Goal: Task Accomplishment & Management: Manage account settings

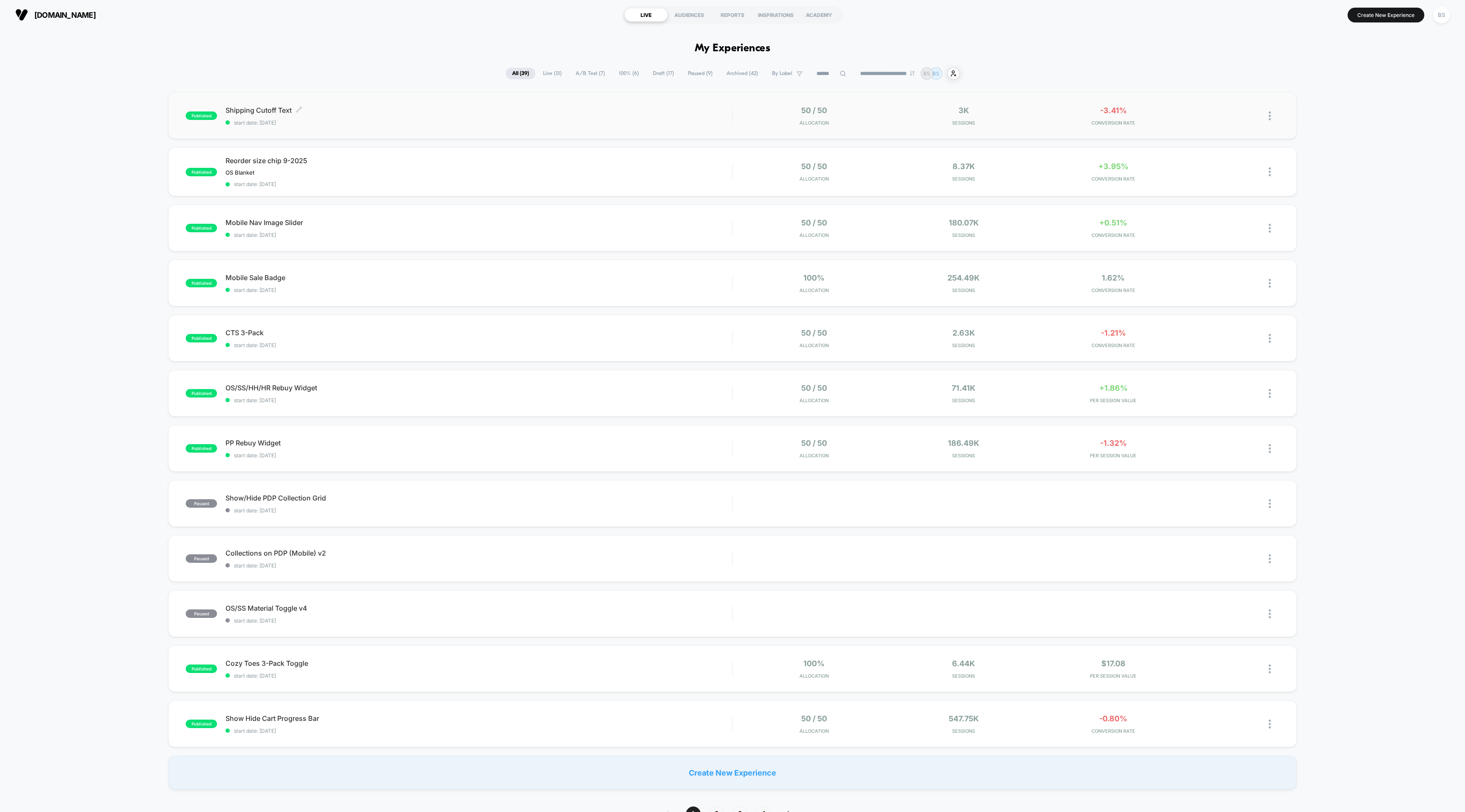
click at [252, 110] on span "Shipping Cutoff Text Click to edit experience details" at bounding box center [479, 110] width 507 height 9
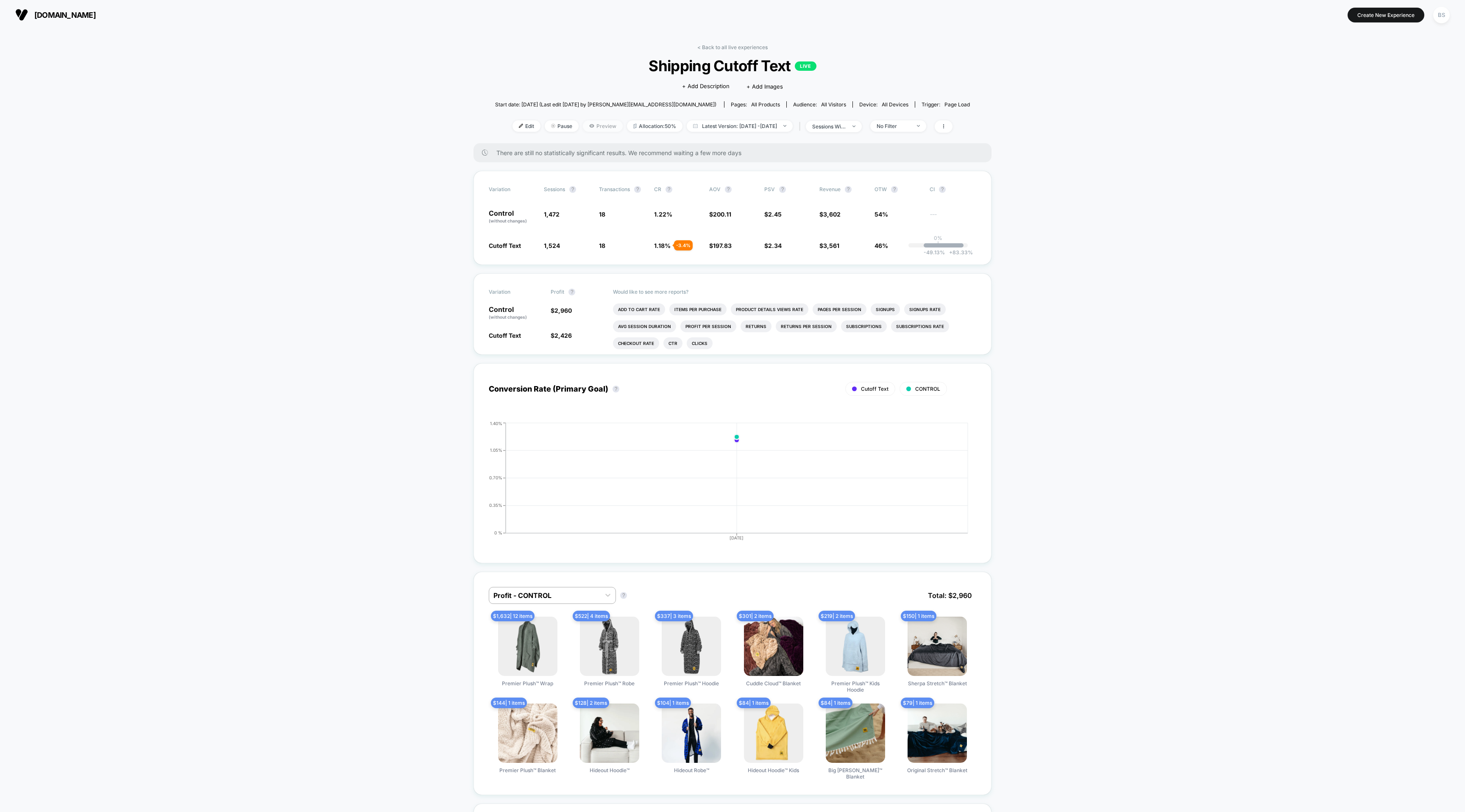
click at [589, 127] on icon at bounding box center [591, 126] width 5 height 3
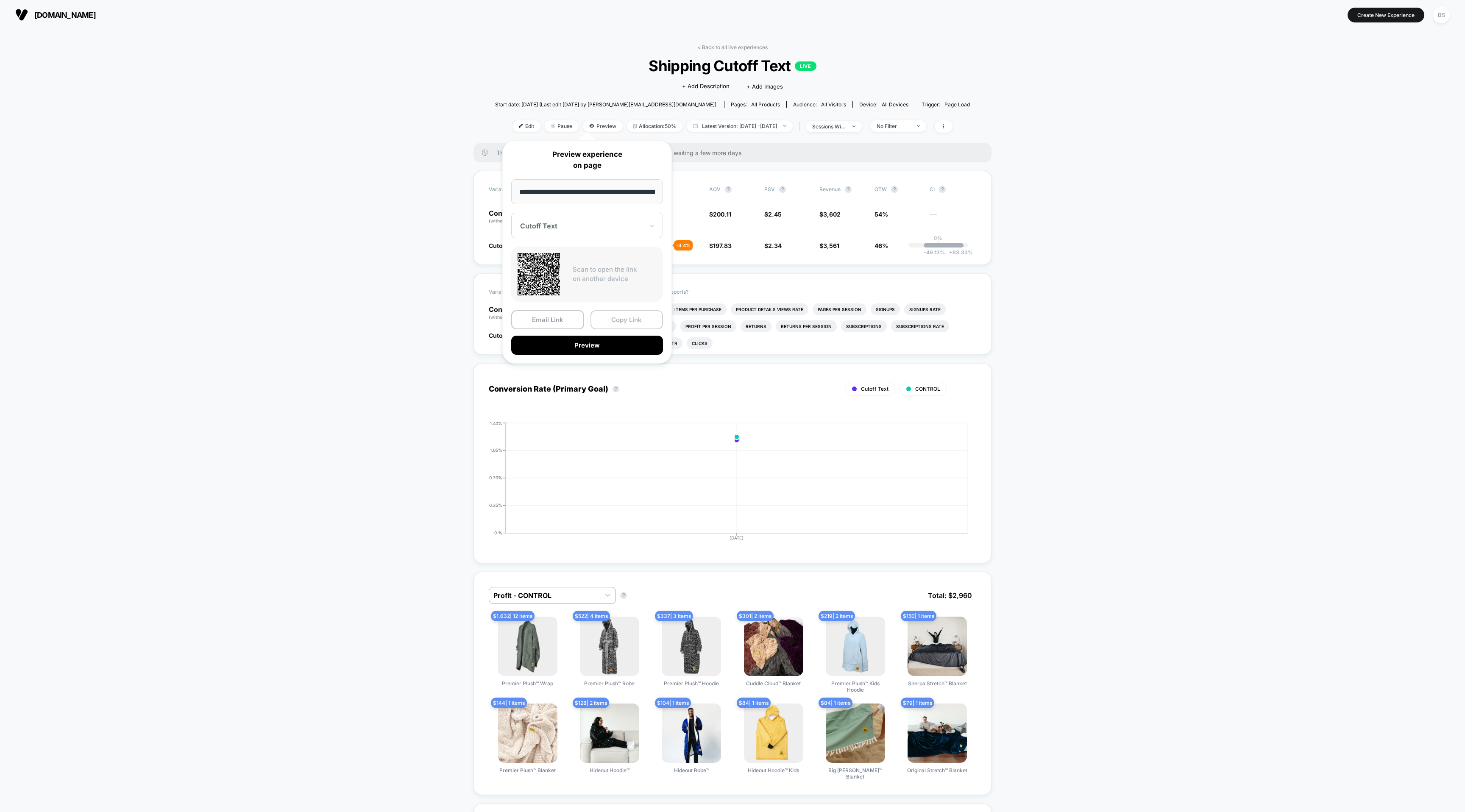
click at [607, 320] on button "Copy Link" at bounding box center [627, 320] width 73 height 19
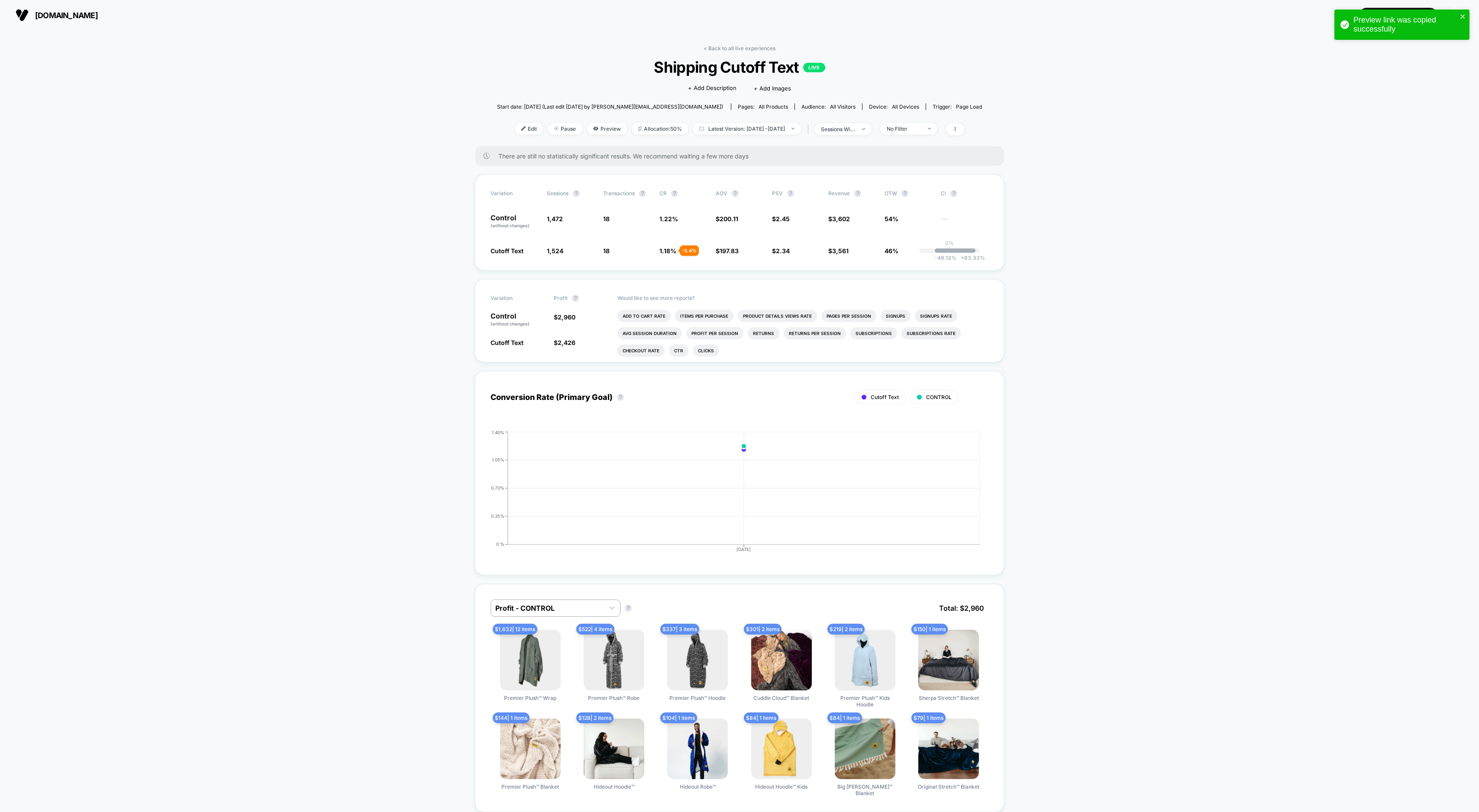
click at [734, 53] on div "< Back to all live experiences Shipping Cutoff Text LIVE Click to edit experien…" at bounding box center [740, 96] width 485 height 101
click at [731, 46] on link "< Back to all live experiences" at bounding box center [740, 48] width 72 height 6
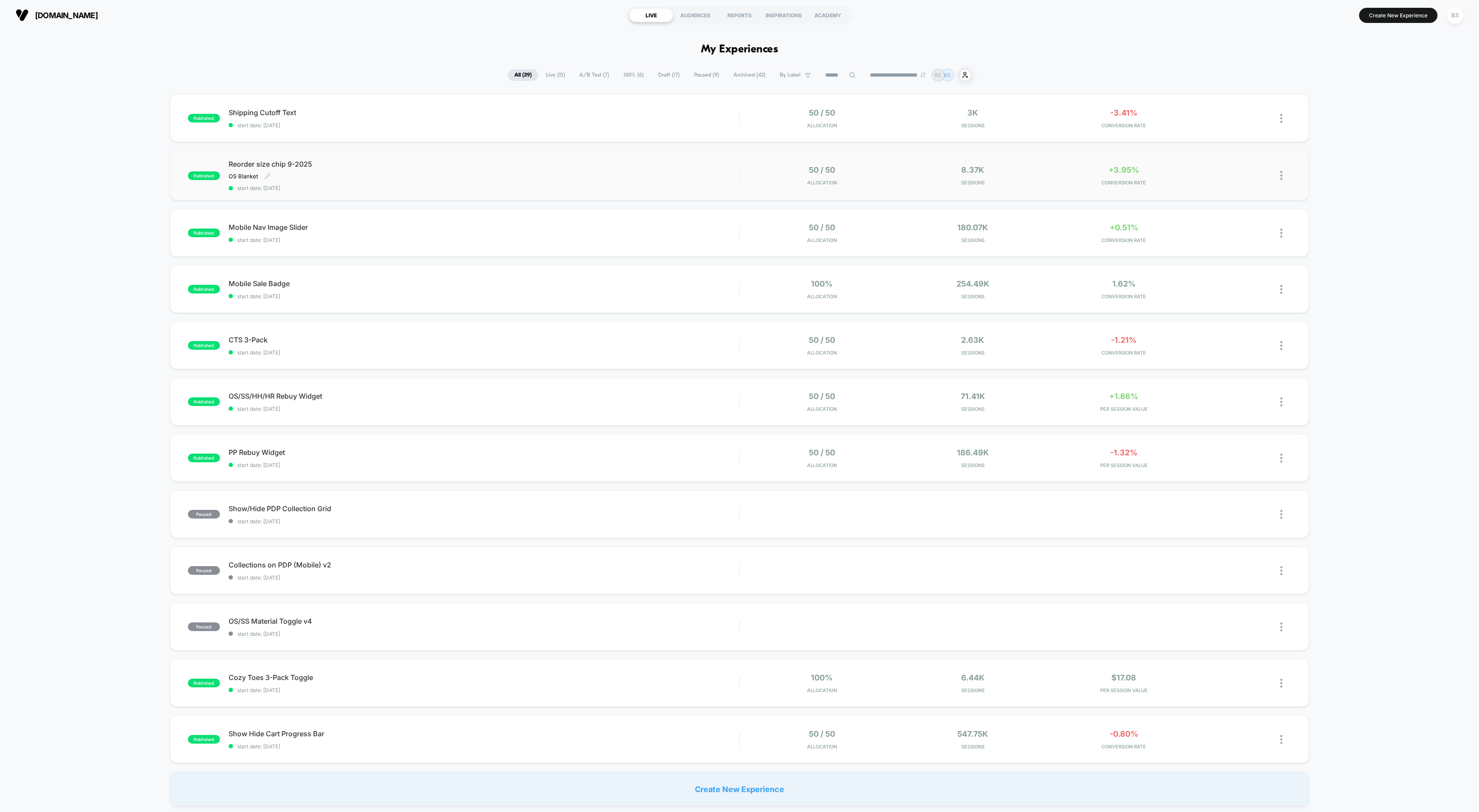
click at [640, 167] on span "Reorder size chip 9-2025" at bounding box center [484, 164] width 511 height 9
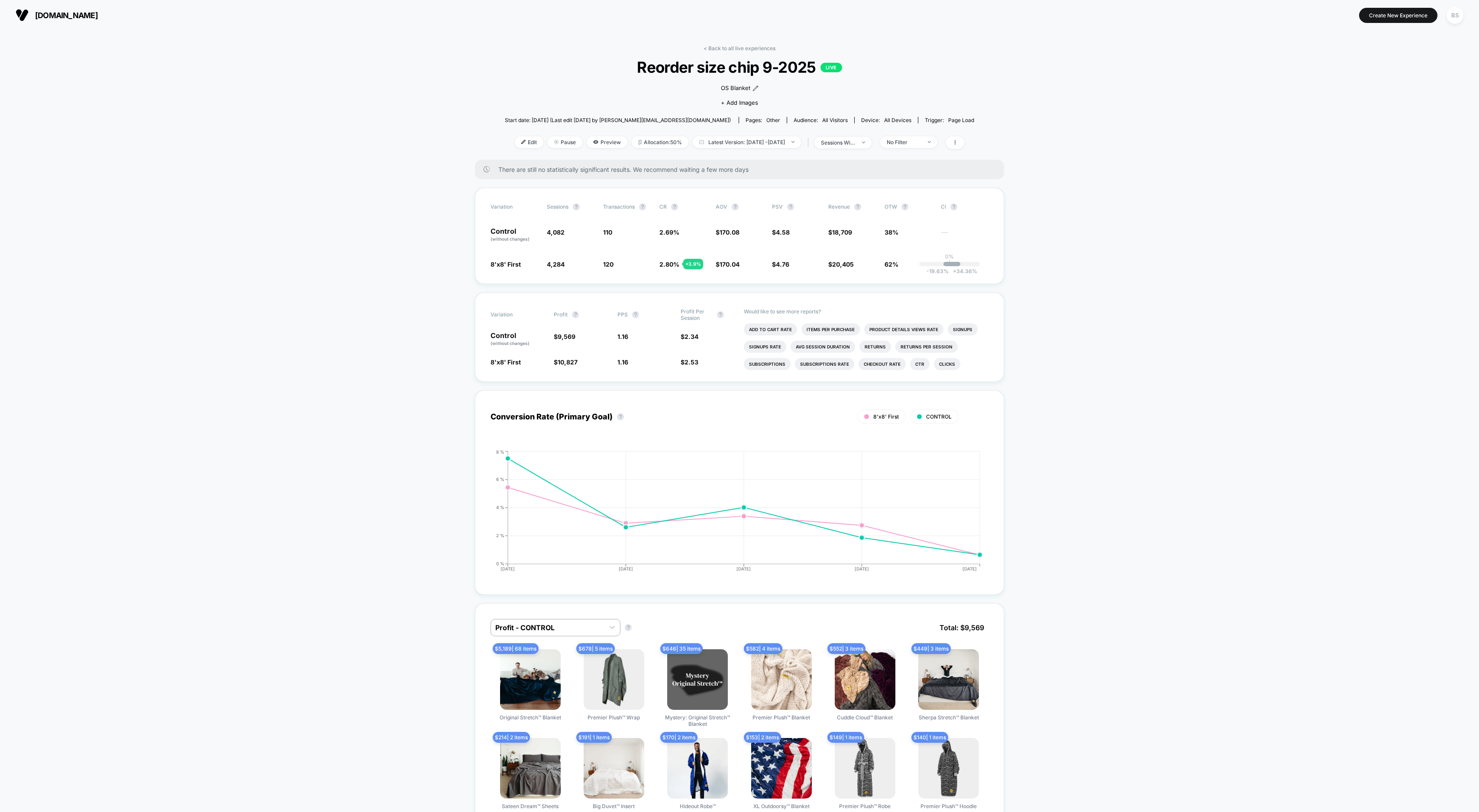
click at [32, 7] on section "[DOMAIN_NAME]" at bounding box center [253, 15] width 480 height 21
click at [31, 11] on button "[DOMAIN_NAME]" at bounding box center [56, 15] width 88 height 14
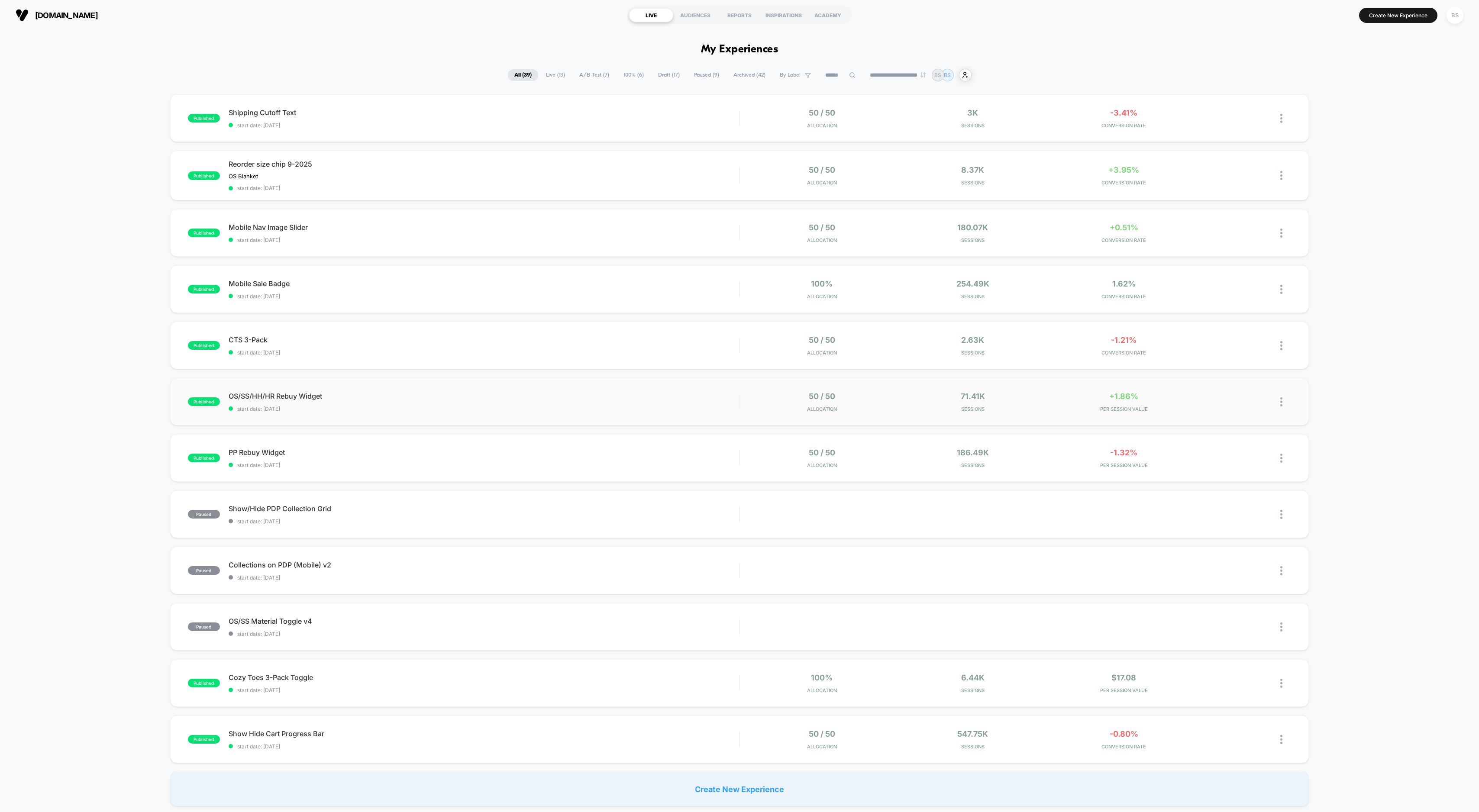
click at [514, 387] on div "published OS/SS/HH/HR Rebuy Widget start date: [DATE] 50 / 50 Allocation 71.41k…" at bounding box center [740, 402] width 1139 height 48
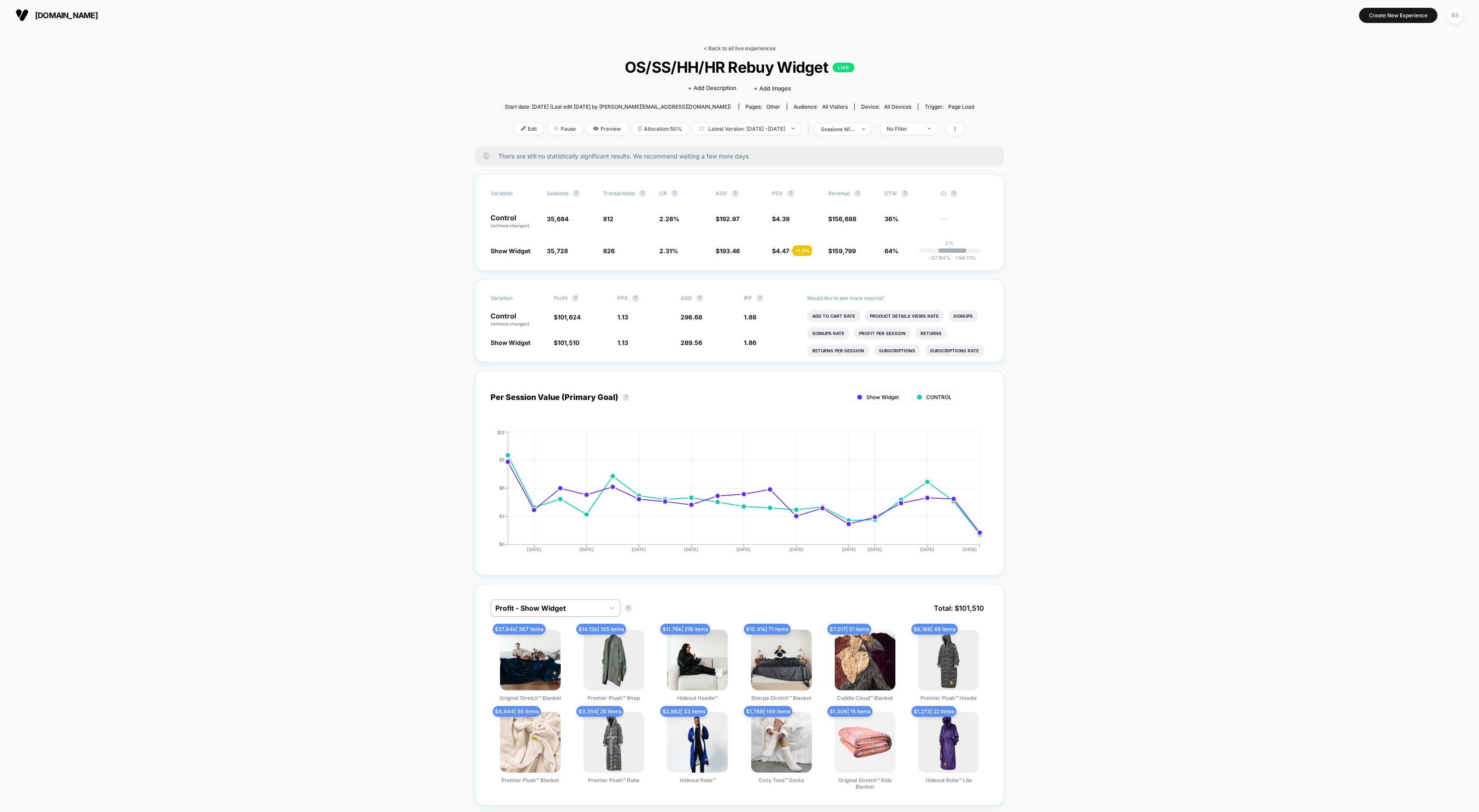
click at [715, 48] on link "< Back to all live experiences" at bounding box center [740, 48] width 72 height 6
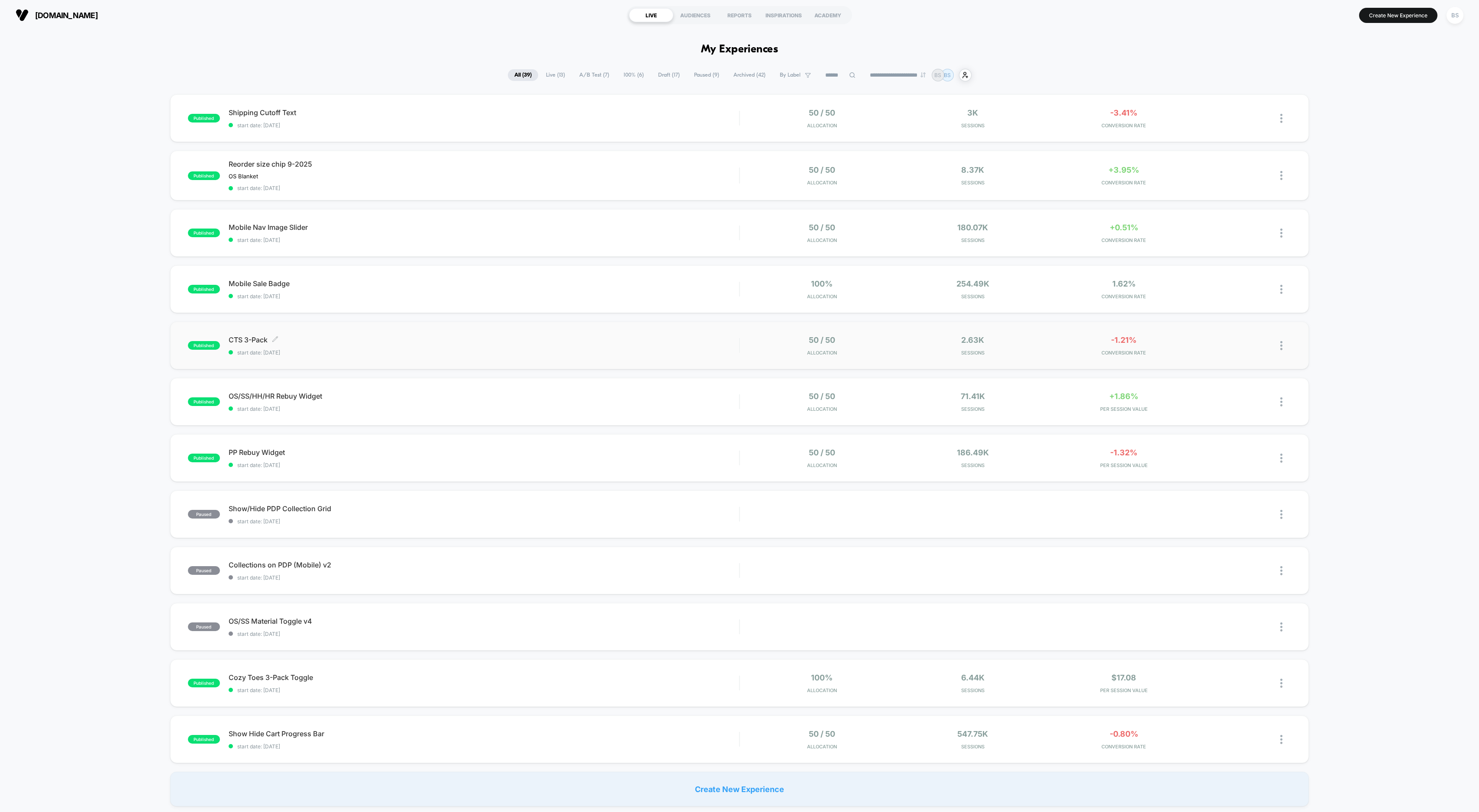
click at [541, 347] on div "CTS 3-Pack Click to edit experience details Click to edit experience details st…" at bounding box center [484, 346] width 511 height 20
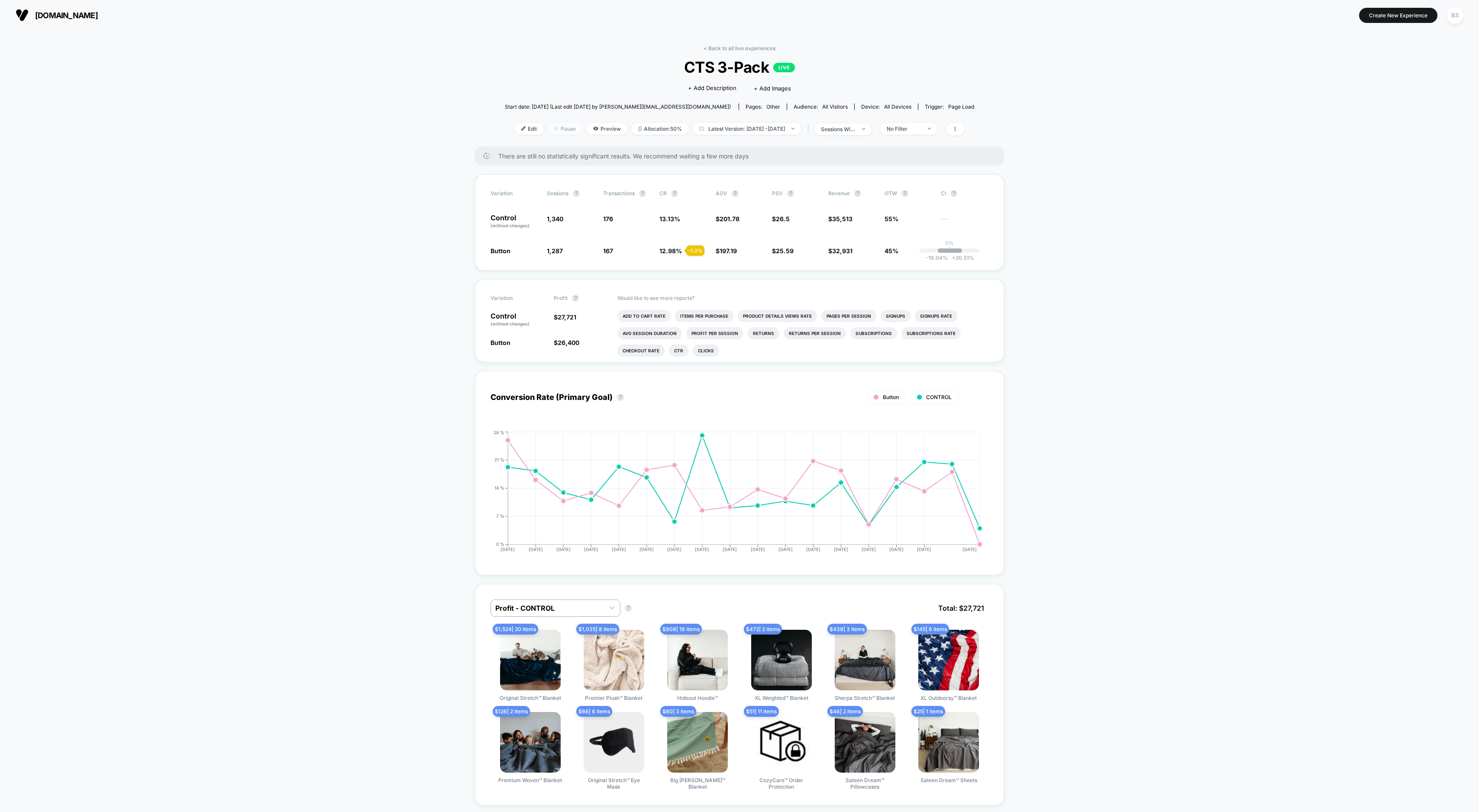
click at [552, 128] on span "Pause" at bounding box center [565, 129] width 35 height 12
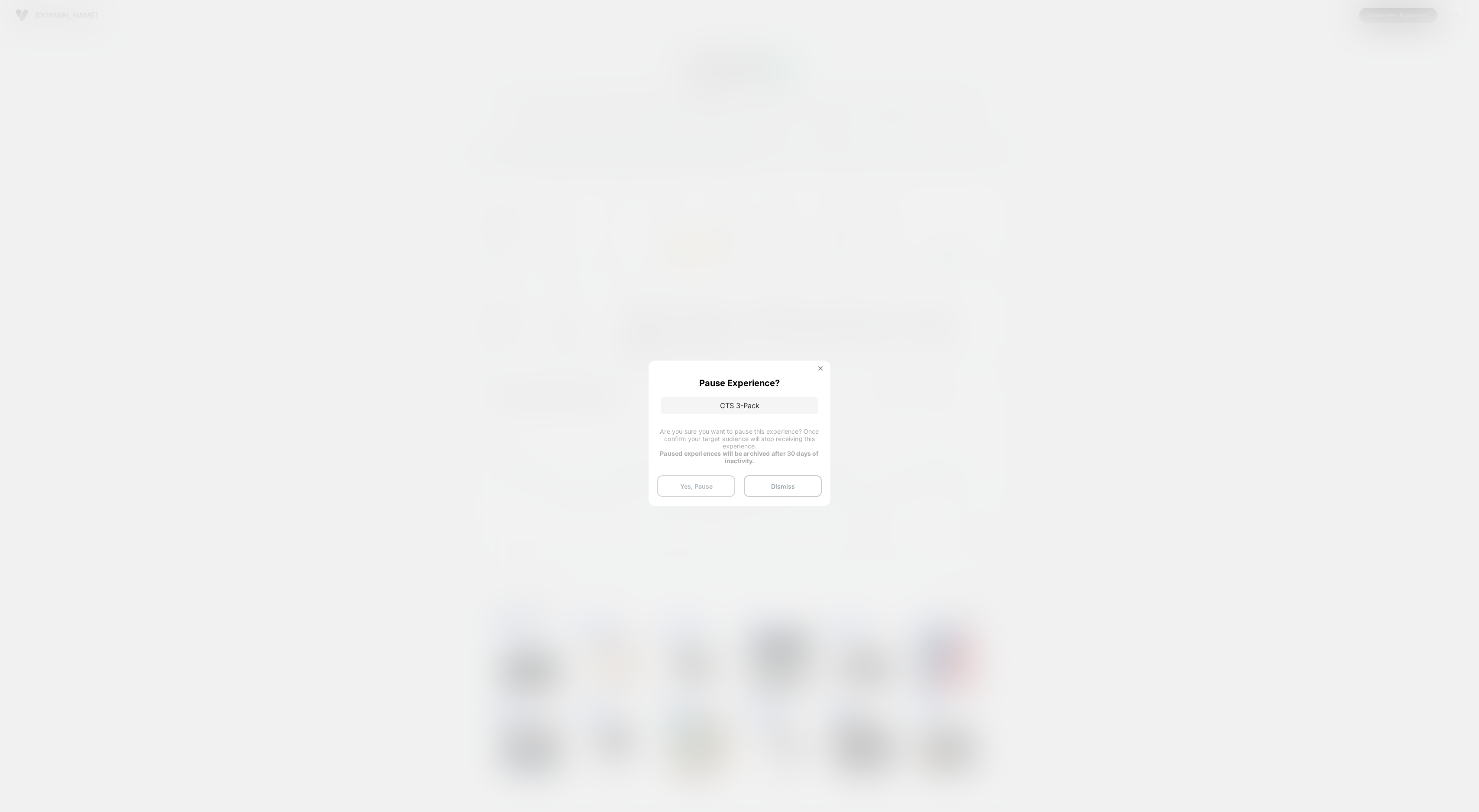
click at [701, 488] on button "Yes, Pause" at bounding box center [696, 486] width 78 height 21
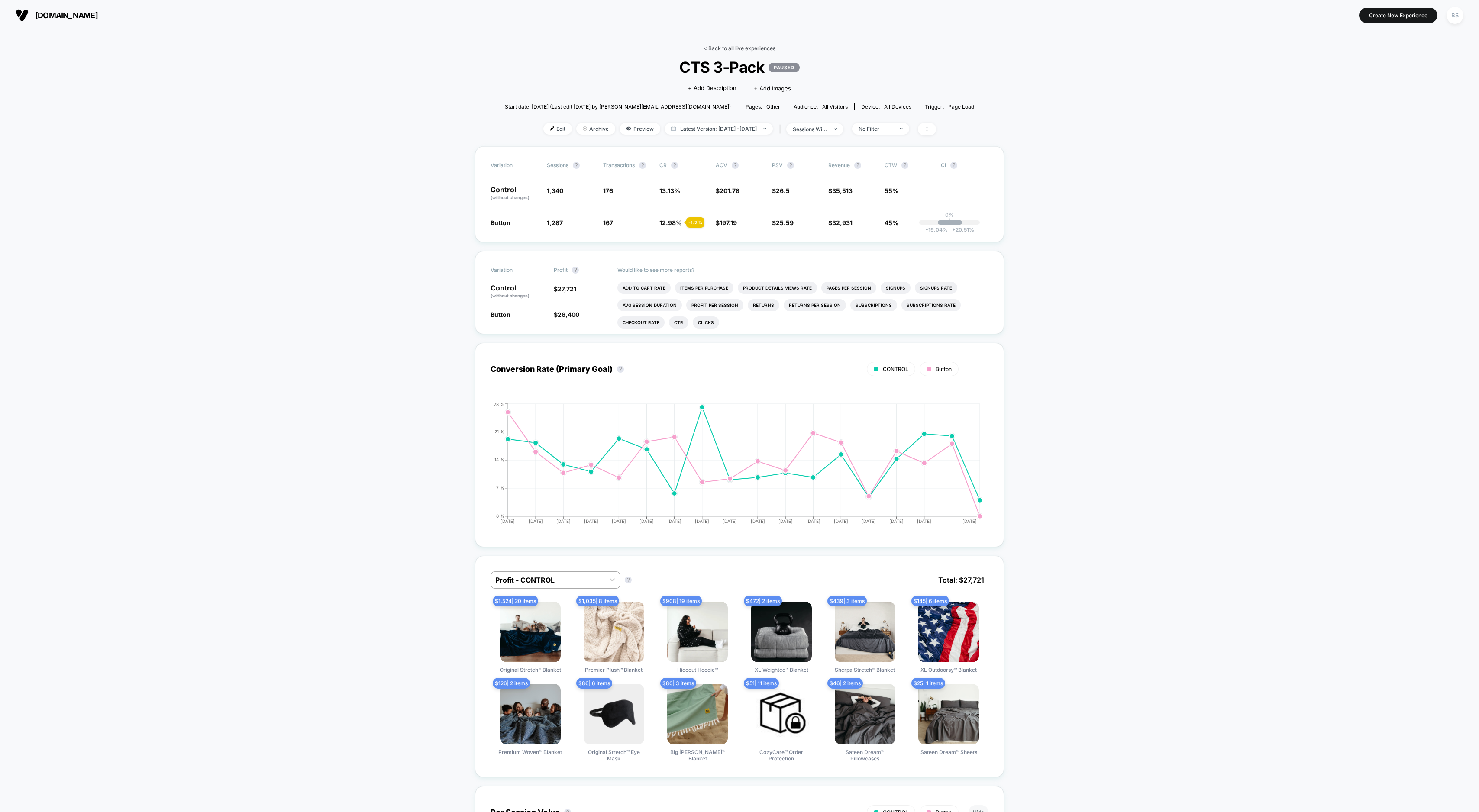
click at [726, 48] on link "< Back to all live experiences" at bounding box center [740, 48] width 72 height 6
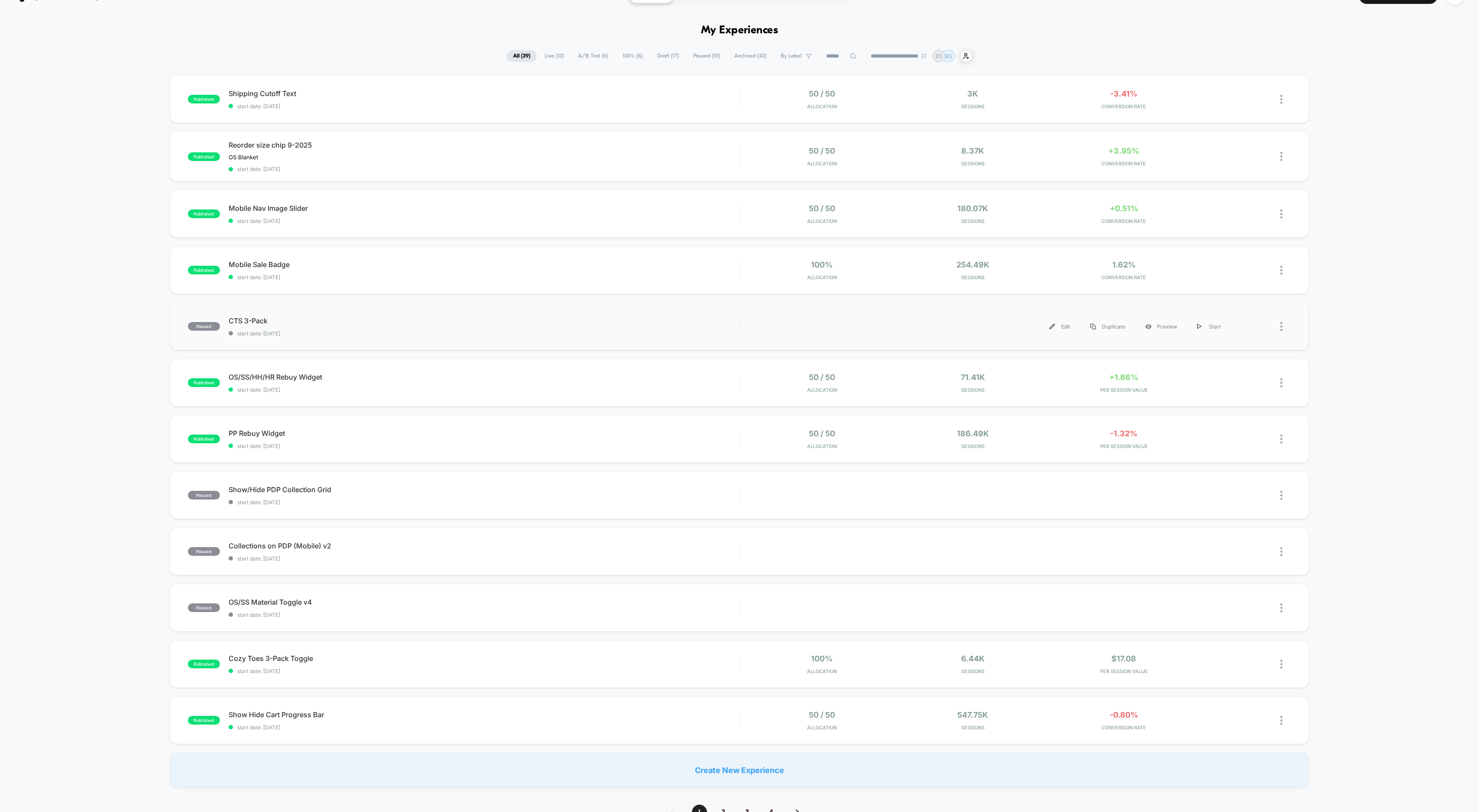
scroll to position [20, 0]
click at [619, 444] on span "start date: [DATE]" at bounding box center [484, 445] width 511 height 6
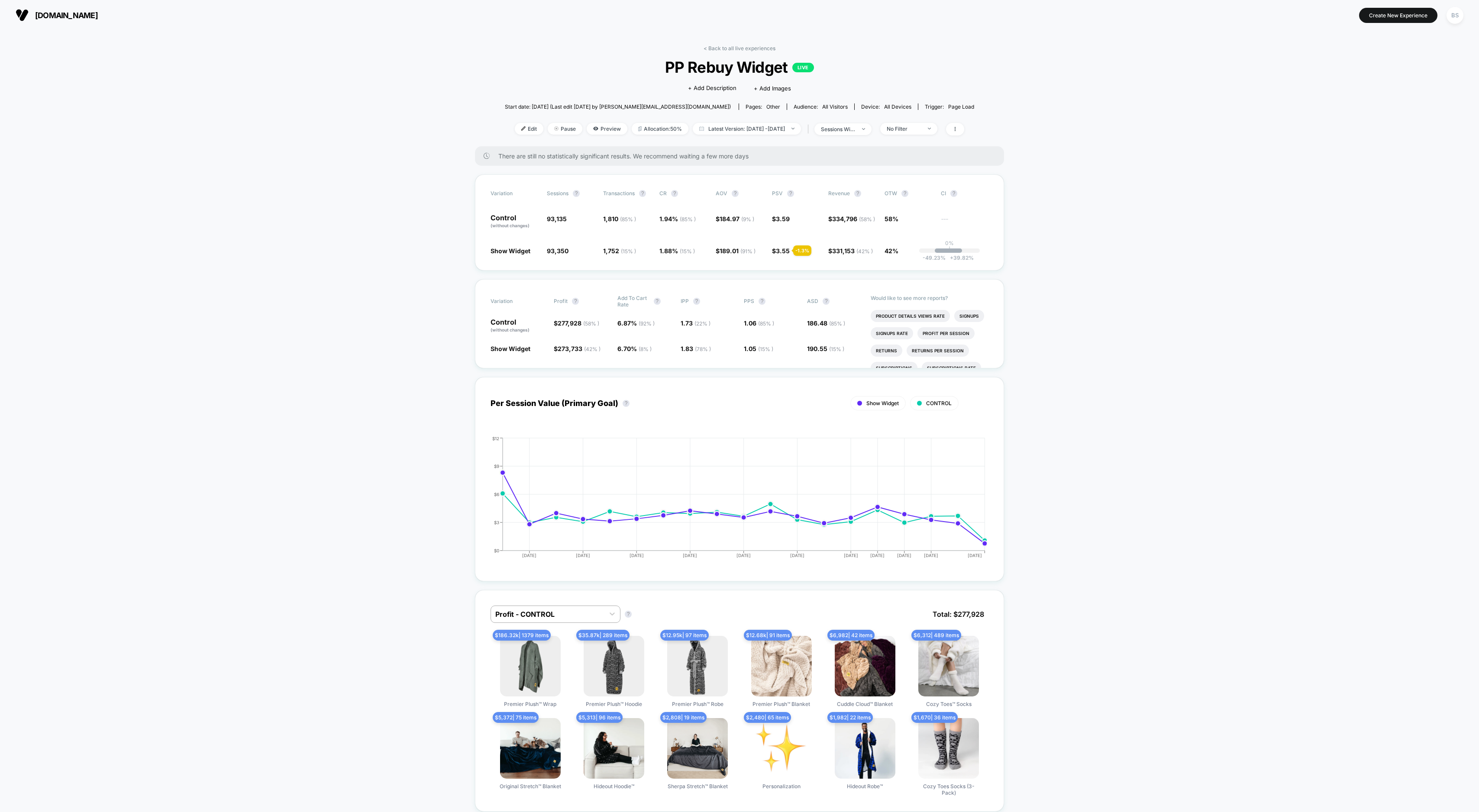
click at [733, 53] on div "< Back to all live experiences PP Rebuy Widget LIVE Click to edit experience de…" at bounding box center [740, 96] width 469 height 101
click at [737, 52] on div "< Back to all live experiences PP Rebuy Widget LIVE Click to edit experience de…" at bounding box center [740, 96] width 469 height 101
click at [737, 48] on link "< Back to all live experiences" at bounding box center [740, 48] width 72 height 6
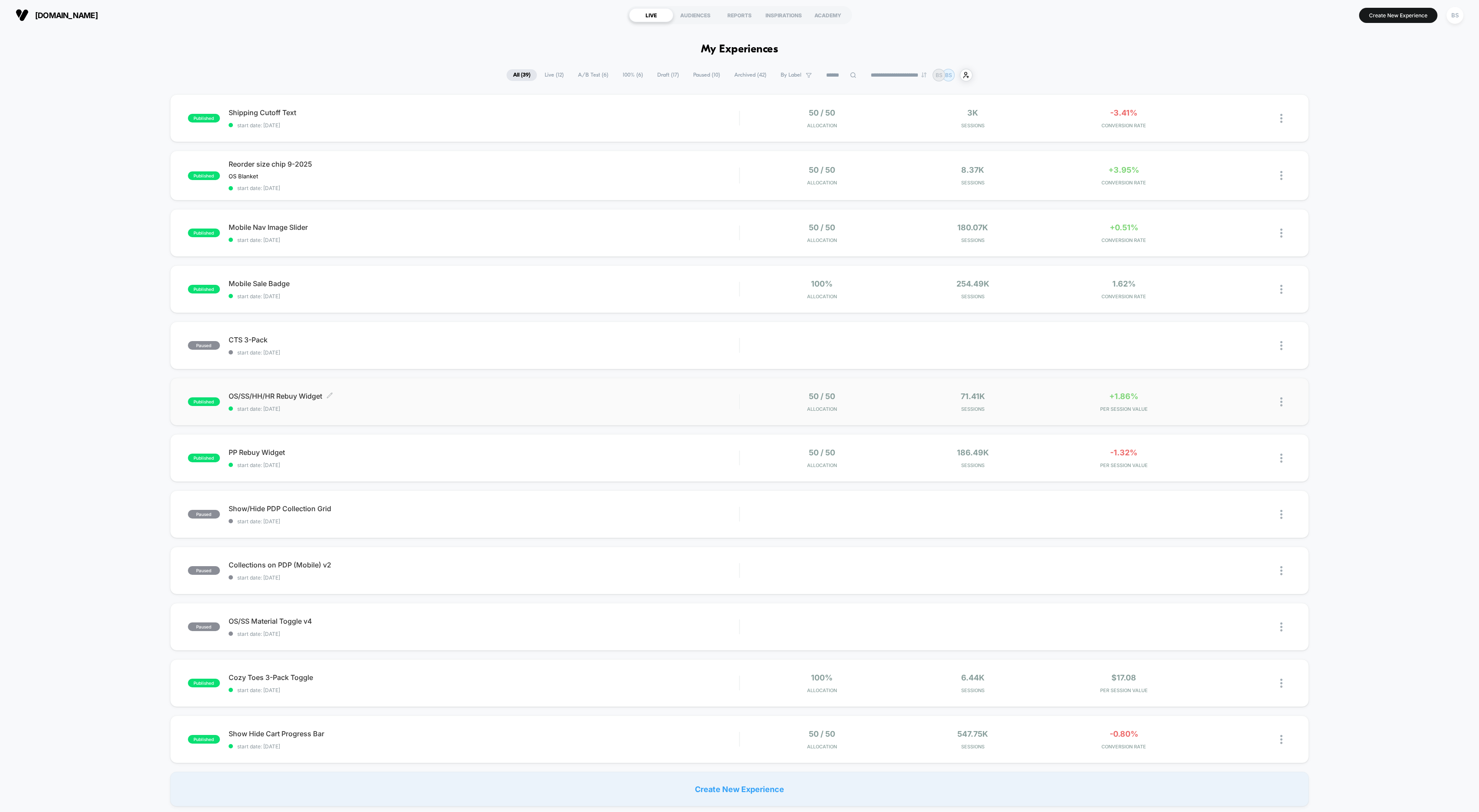
click at [733, 398] on span "OS/SS/HH/HR Rebuy Widget Click to edit experience details" at bounding box center [484, 396] width 511 height 9
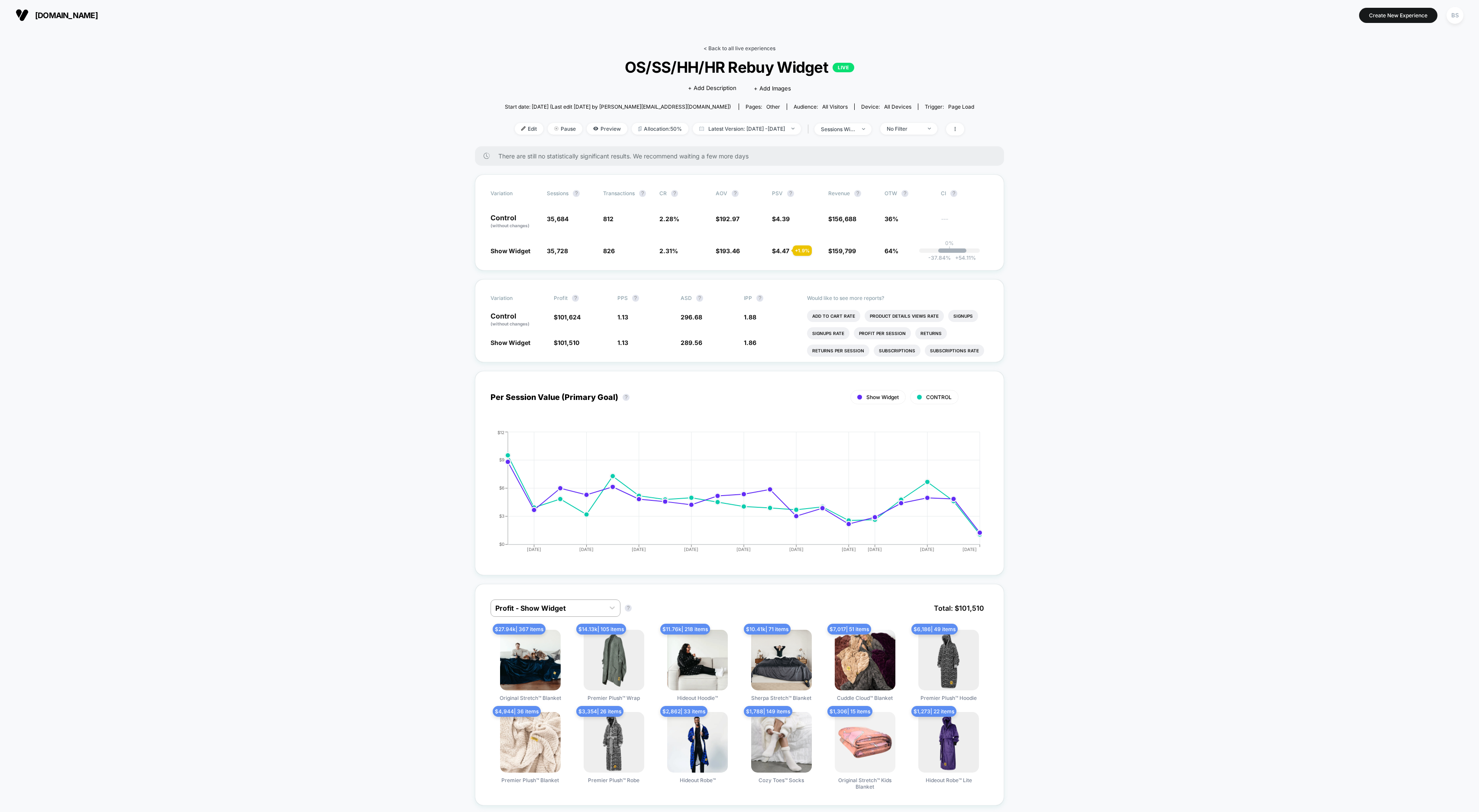
click at [744, 49] on link "< Back to all live experiences" at bounding box center [740, 48] width 72 height 6
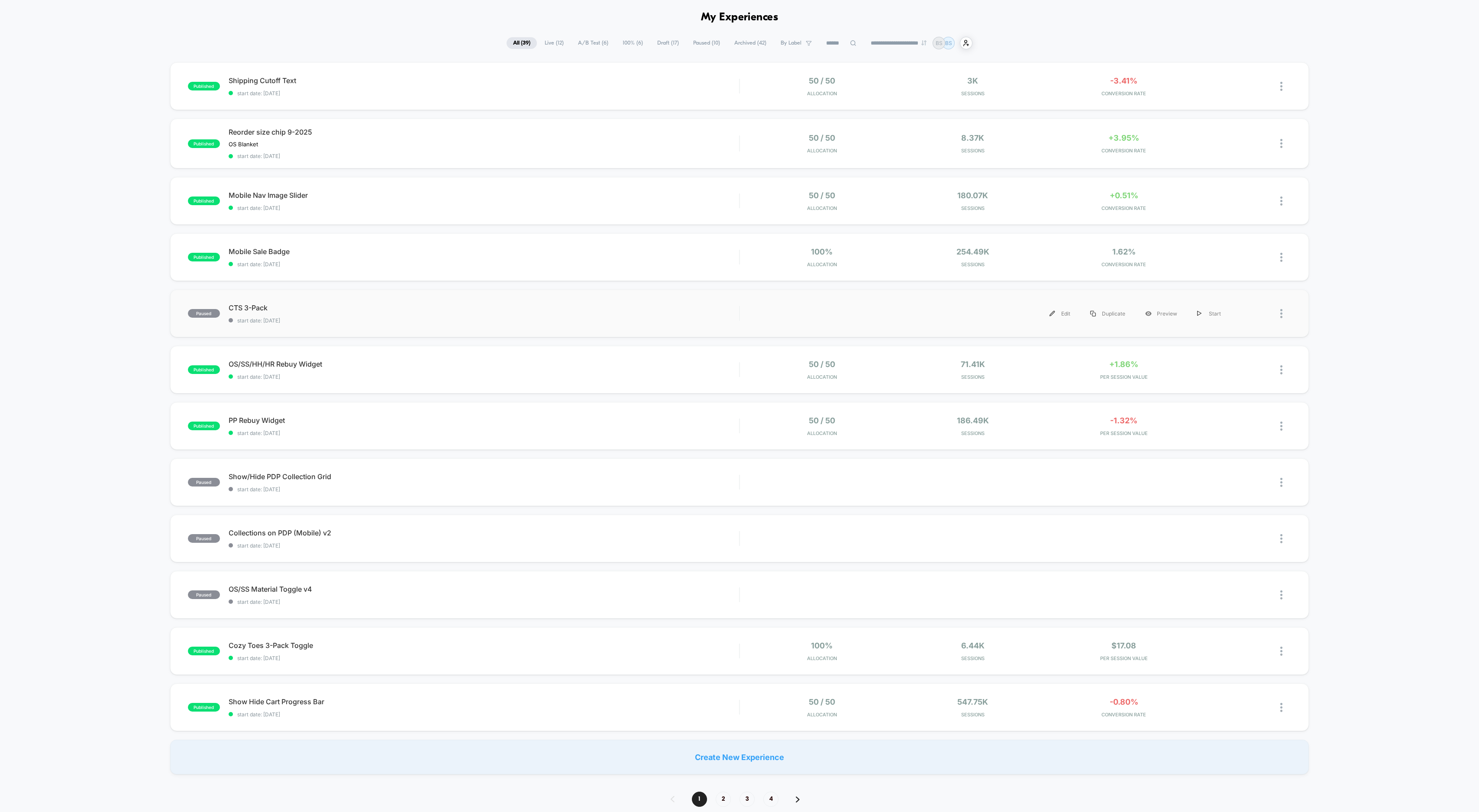
scroll to position [35, 0]
click at [695, 189] on span "Mobile Nav Image Slider Click to edit experience details" at bounding box center [484, 192] width 511 height 9
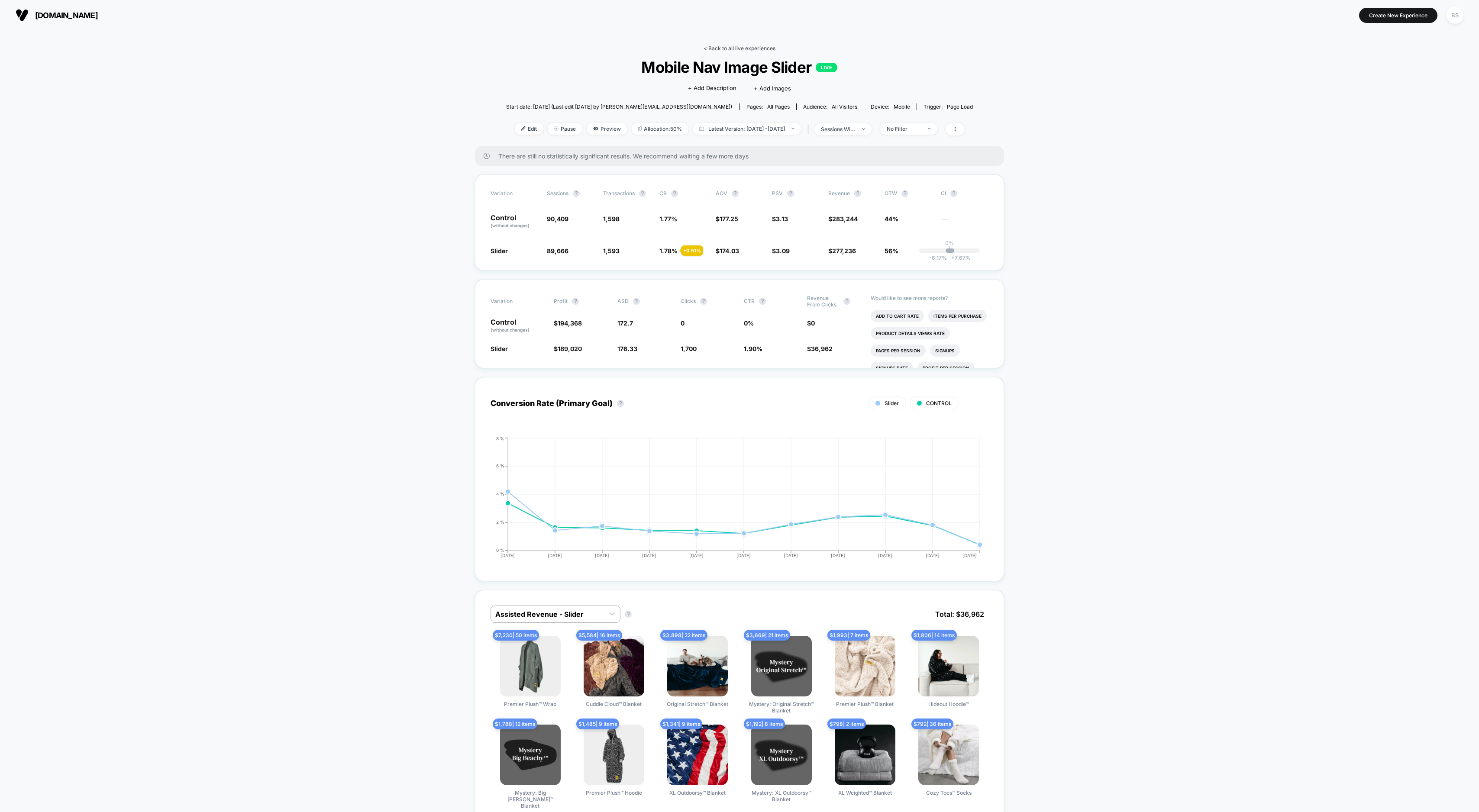
click at [741, 50] on link "< Back to all live experiences" at bounding box center [740, 48] width 72 height 6
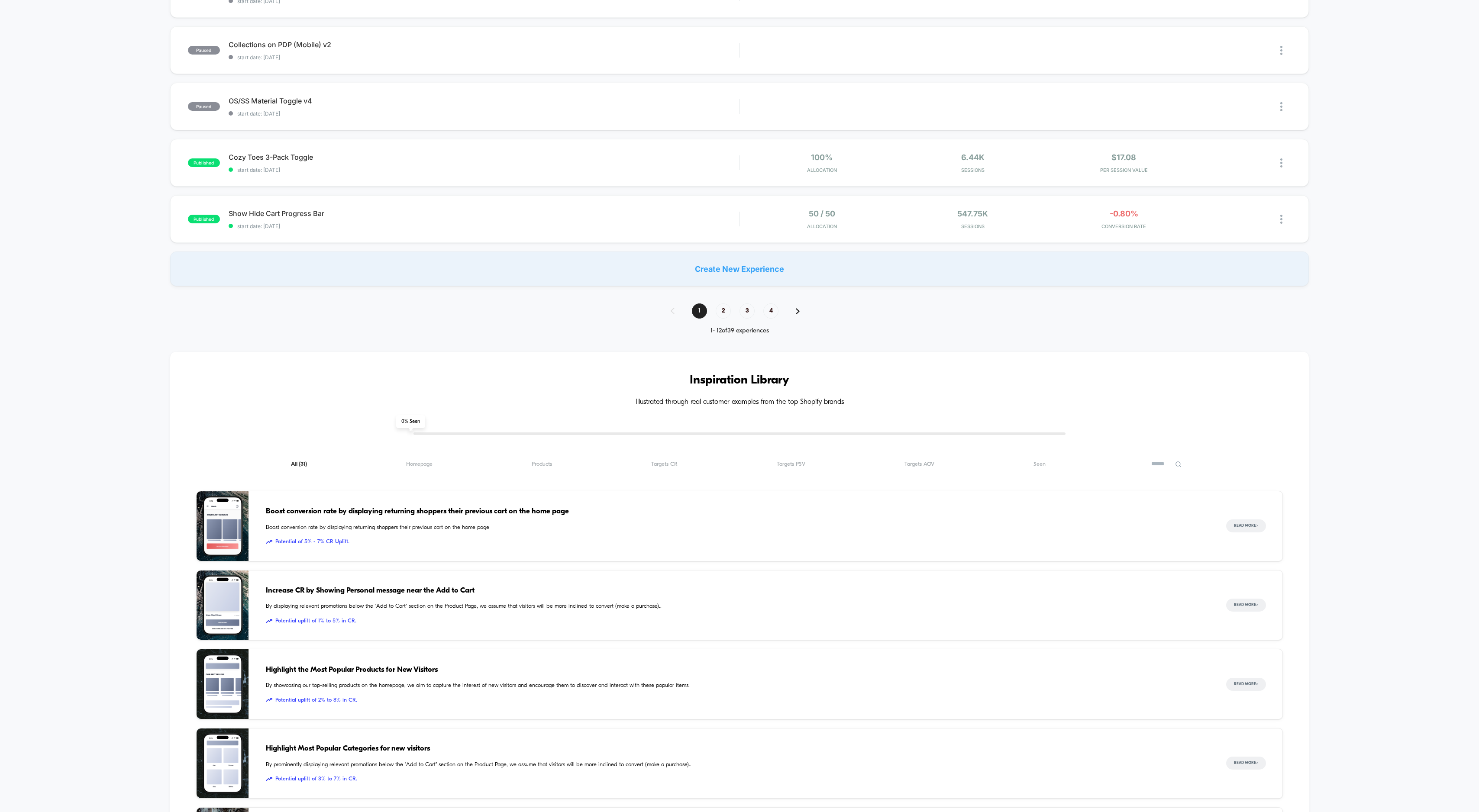
scroll to position [537, 0]
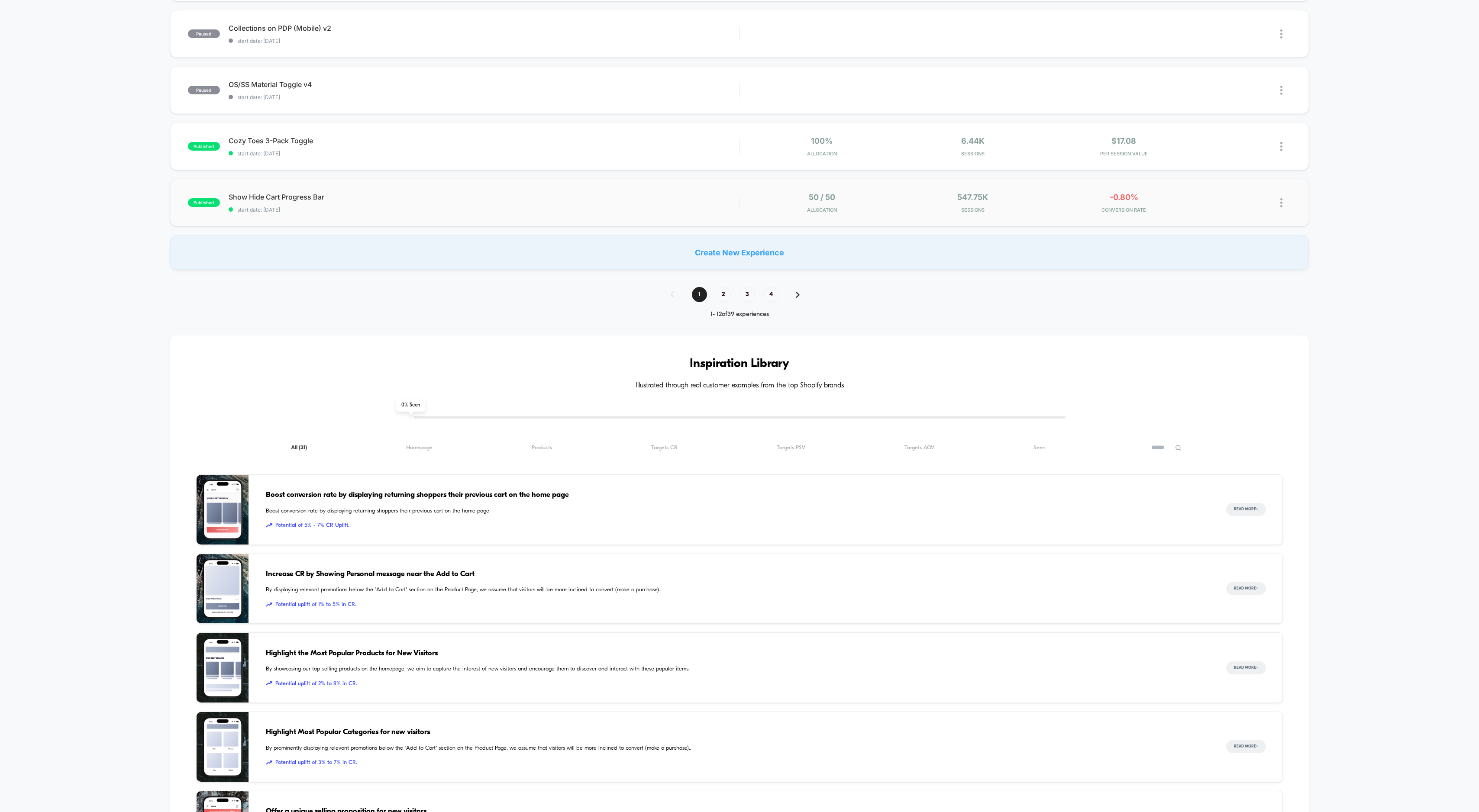
click at [486, 192] on div "published Show Hide Cart Progress Bar start date: [DATE] 50 / 50 Allocation 547…" at bounding box center [740, 203] width 1139 height 48
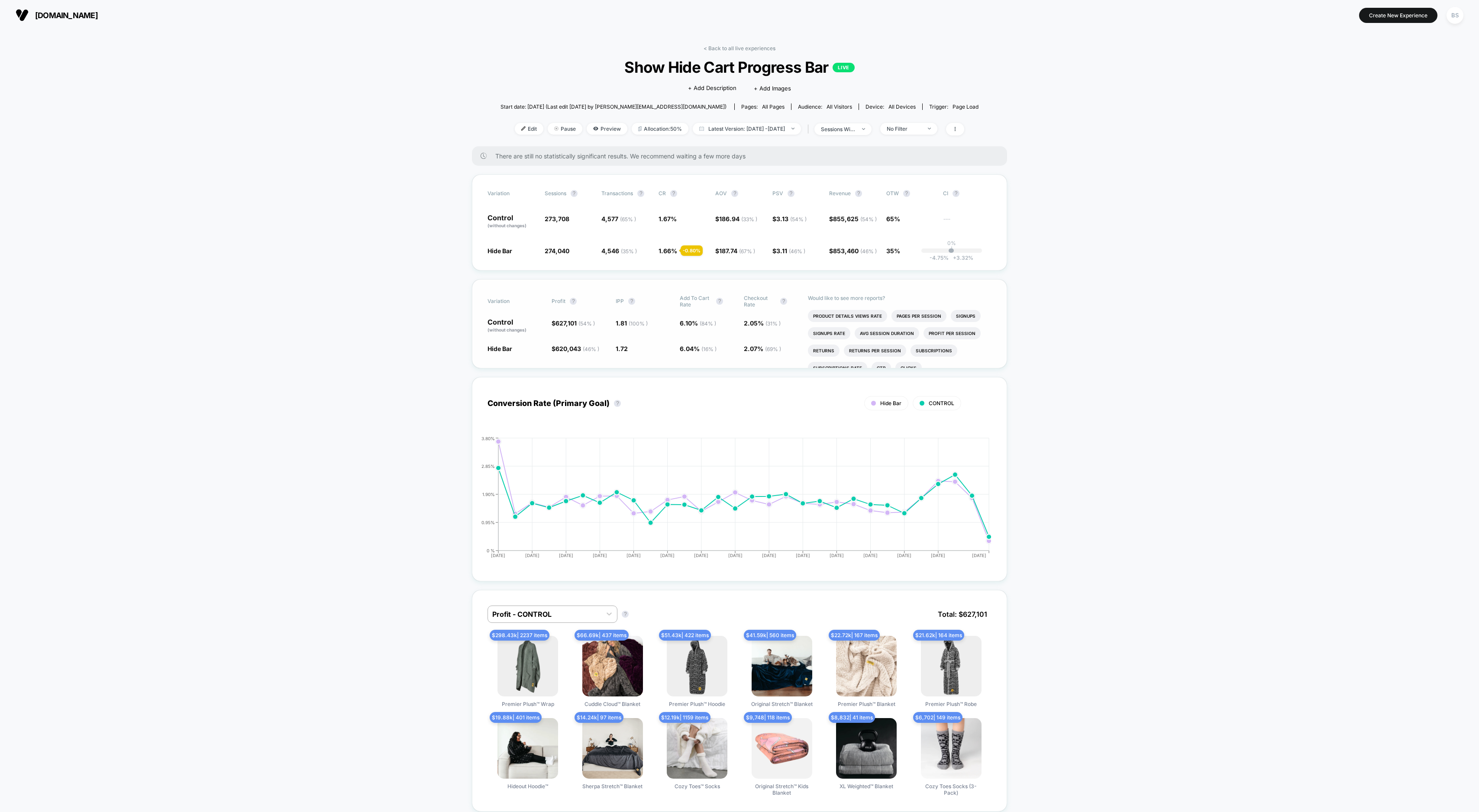
click at [569, 324] on span "627,101 ( 54 % )" at bounding box center [575, 323] width 40 height 8
click at [630, 324] on span "( 100 % )" at bounding box center [638, 324] width 19 height 6
click at [749, 219] on span "( 33 % )" at bounding box center [749, 219] width 16 height 6
click at [717, 50] on link "< Back to all live experiences" at bounding box center [740, 48] width 72 height 6
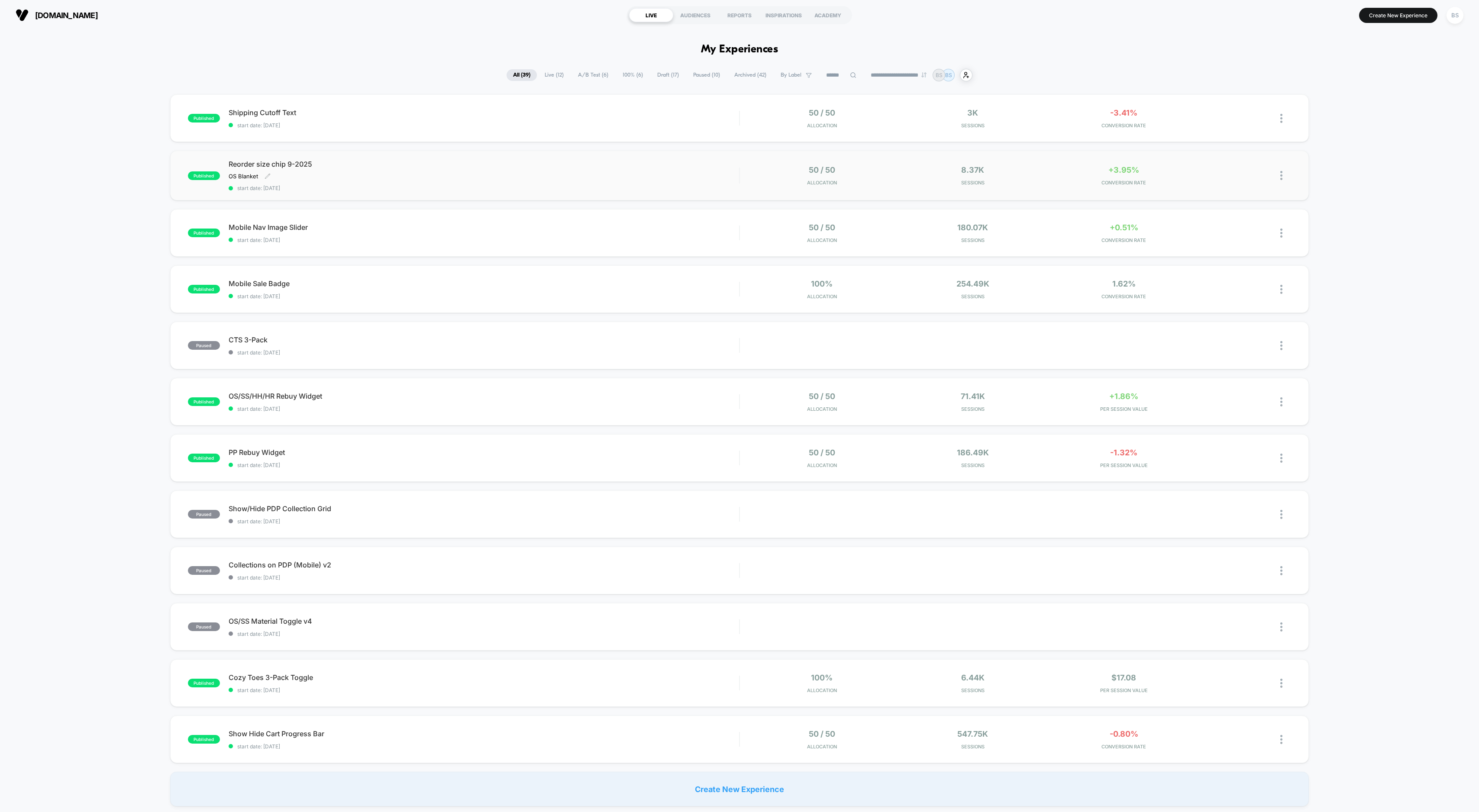
click at [496, 173] on div "OS Blanket Click to edit experience details OS Blanket" at bounding box center [408, 176] width 358 height 7
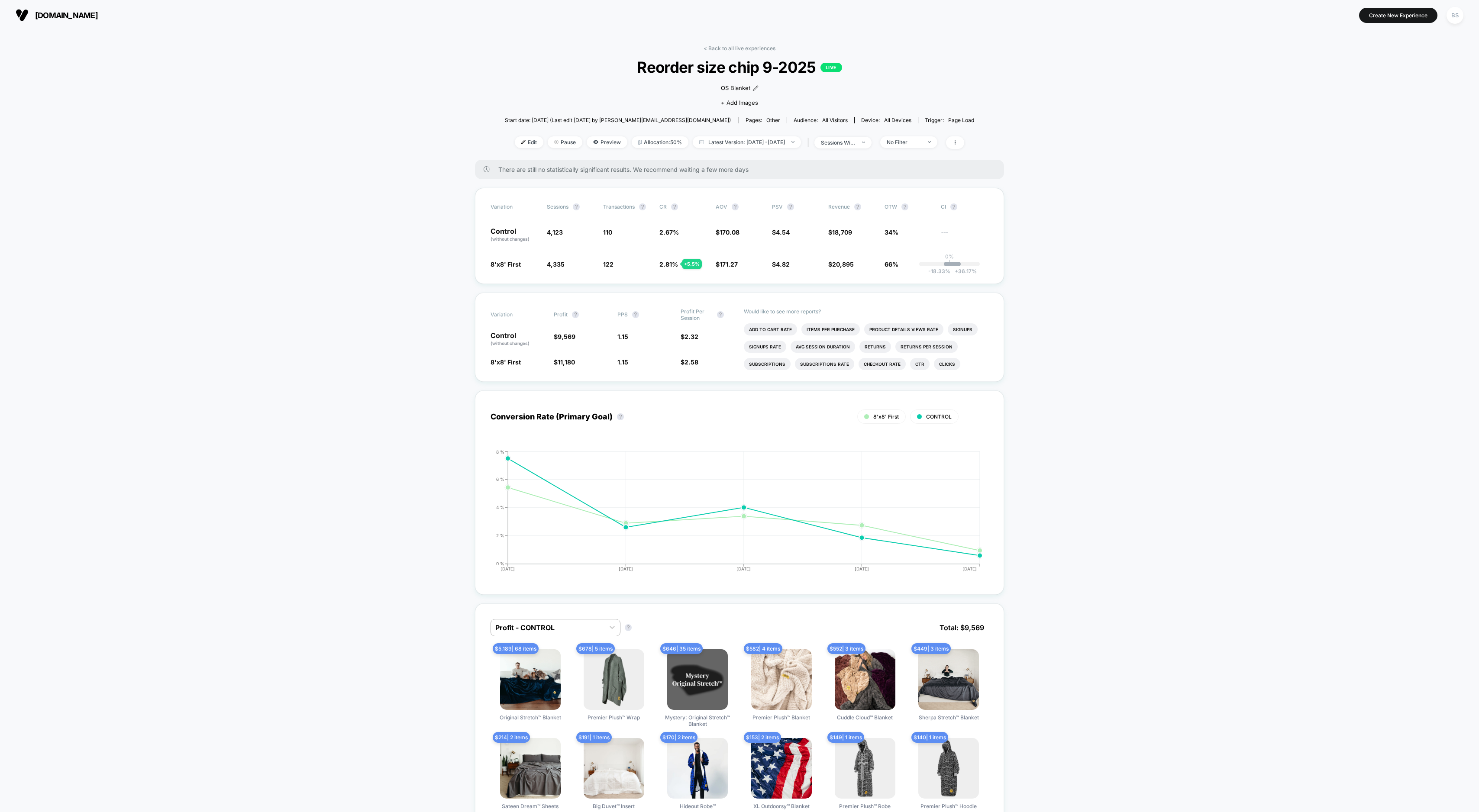
click at [914, 135] on div "< Back to all live experiences Reorder size chip 9-2025 LIVE OS Blanket Click t…" at bounding box center [740, 103] width 469 height 115
click at [915, 143] on div "No Filter" at bounding box center [904, 142] width 35 height 6
click at [907, 231] on div "Mobile Visitors ? Desktop Visitors ? Returning Visitors ? New Visitors ? No Fil…" at bounding box center [922, 222] width 106 height 132
click at [907, 224] on span "New Visitors" at bounding box center [914, 227] width 35 height 8
click at [909, 264] on button "Save" at bounding box center [922, 268] width 79 height 15
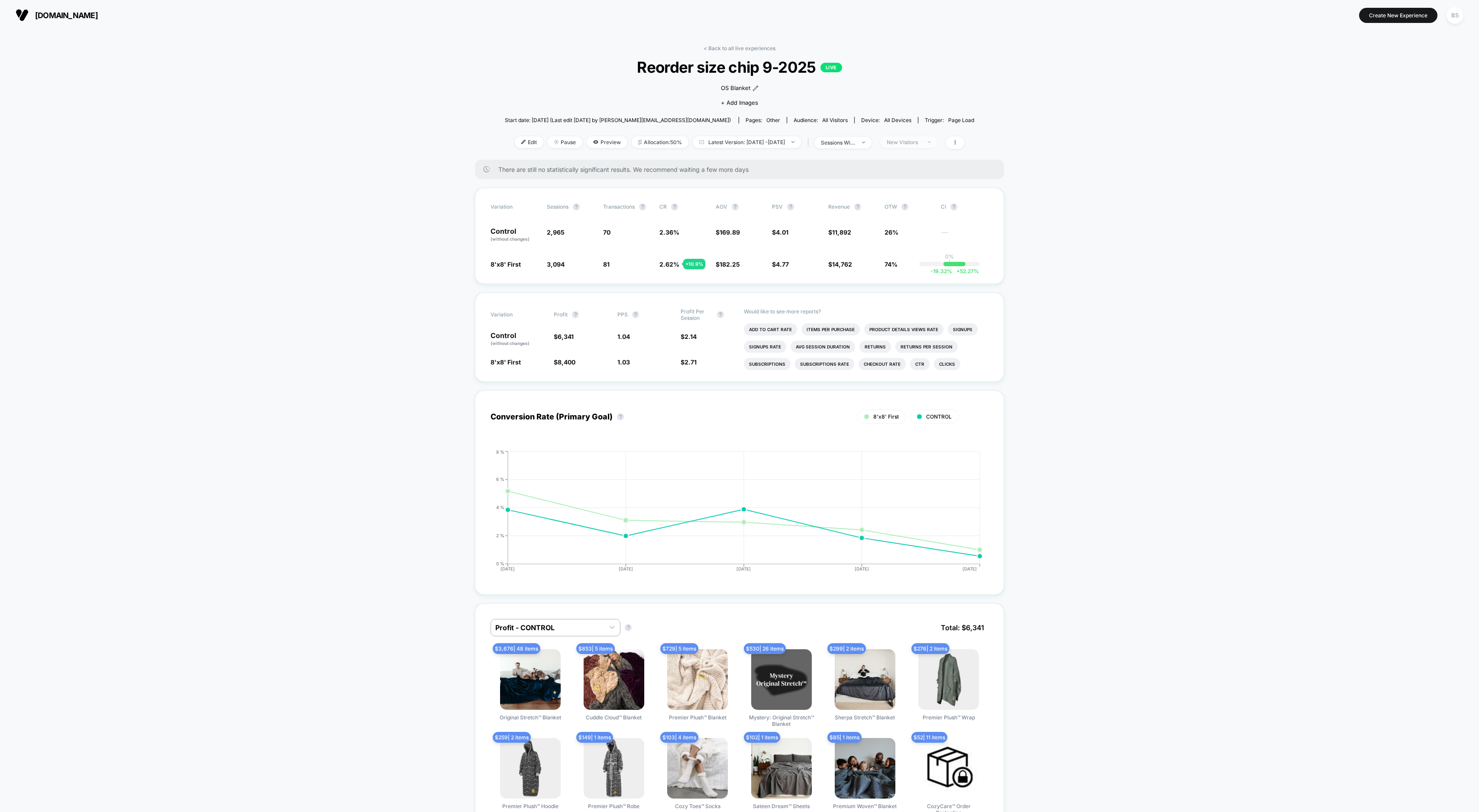
click at [921, 141] on div "New Visitors" at bounding box center [904, 142] width 35 height 6
click at [929, 207] on span "Returning Visitors" at bounding box center [921, 209] width 50 height 8
drag, startPoint x: 928, startPoint y: 261, endPoint x: 927, endPoint y: 275, distance: 14.0
click at [927, 261] on button "Save" at bounding box center [922, 268] width 79 height 15
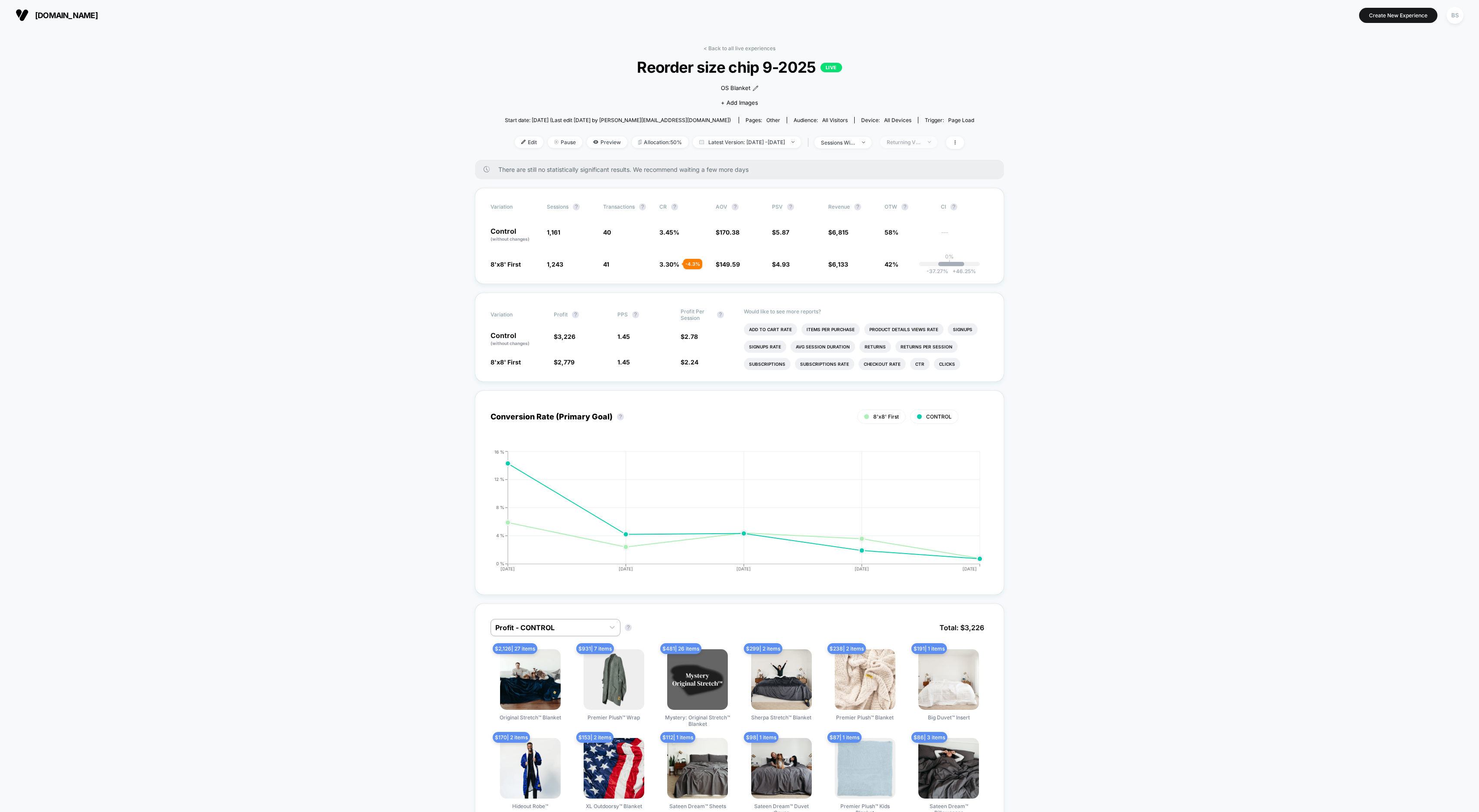
click at [907, 147] on span "Returning Visitors" at bounding box center [909, 142] width 57 height 12
click at [921, 195] on span "Desktop Visitors" at bounding box center [920, 192] width 46 height 8
click at [924, 270] on button "Save" at bounding box center [922, 268] width 79 height 15
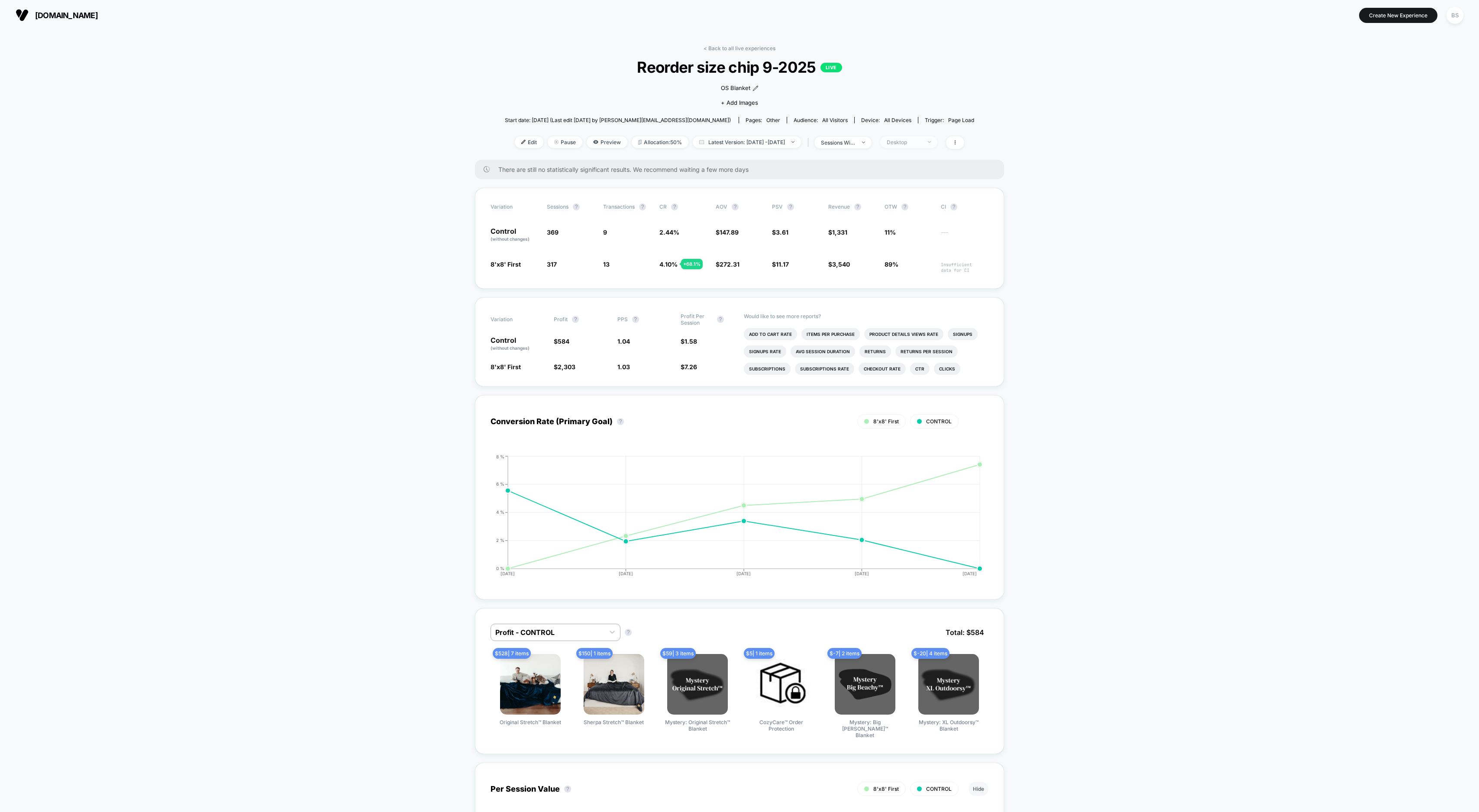
click at [912, 140] on div "Desktop" at bounding box center [904, 142] width 35 height 6
click at [913, 175] on span "Mobile Visitors" at bounding box center [917, 174] width 42 height 8
click at [917, 270] on button "Save" at bounding box center [922, 268] width 79 height 15
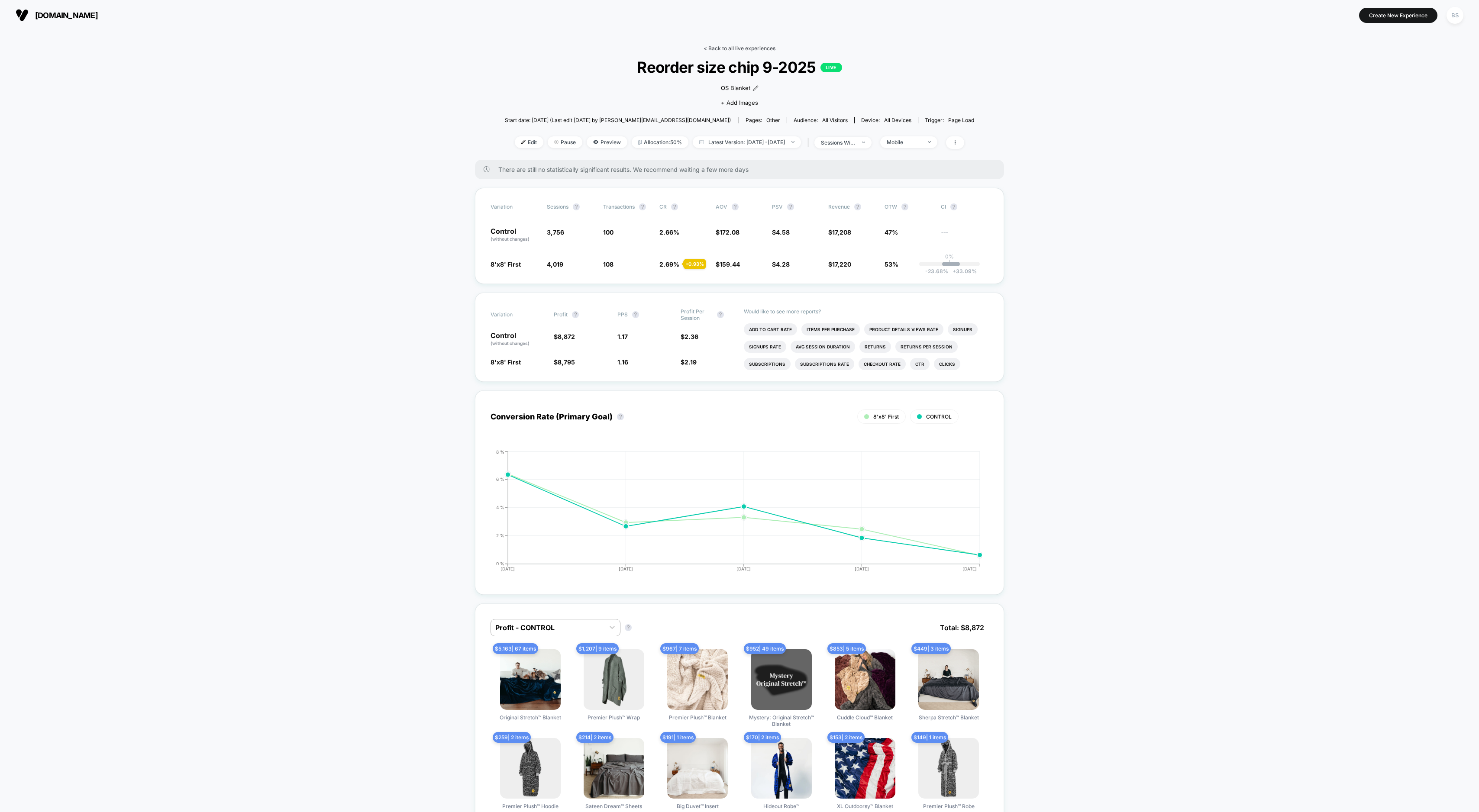
click at [724, 45] on link "< Back to all live experiences" at bounding box center [740, 48] width 72 height 6
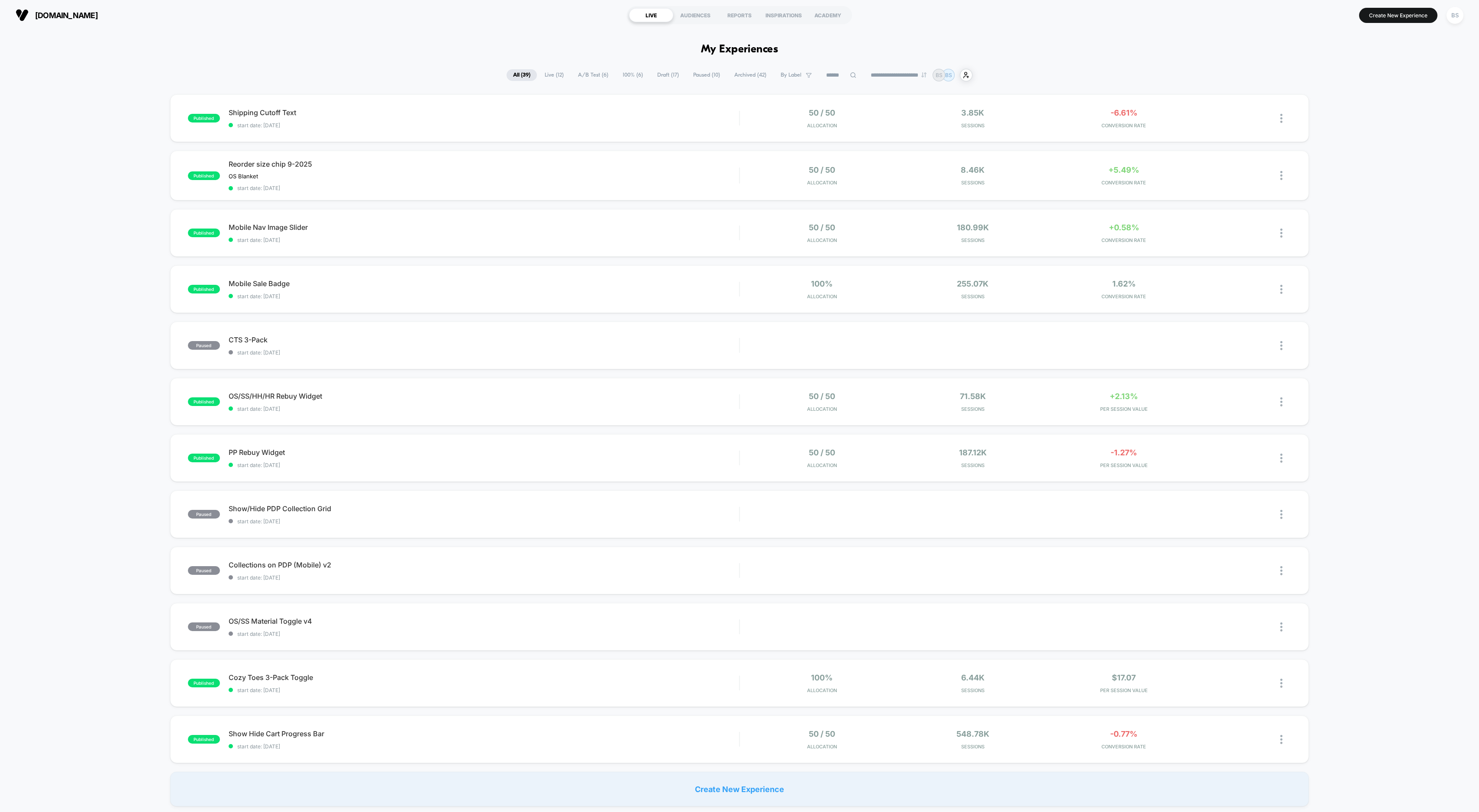
click at [55, 281] on div "published Shipping Cutoff Text start date: 9/14/2025 50 / 50 Allocation 3.85k S…" at bounding box center [740, 450] width 1479 height 712
